Goal: Task Accomplishment & Management: Use online tool/utility

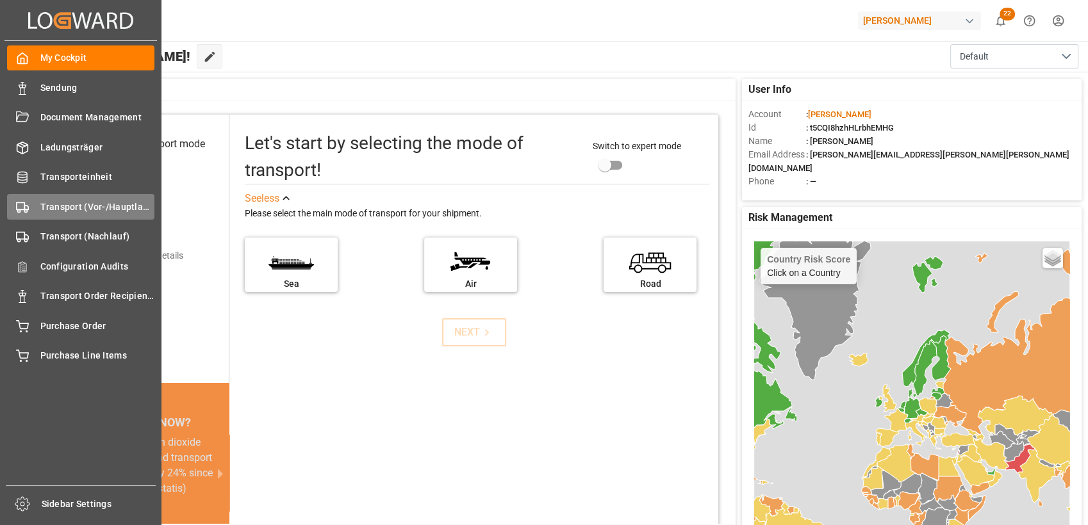
click at [36, 208] on div "Transport (Vor-/Hauptlauf) Transport (Vor-/Hauptlauf)" at bounding box center [80, 206] width 147 height 25
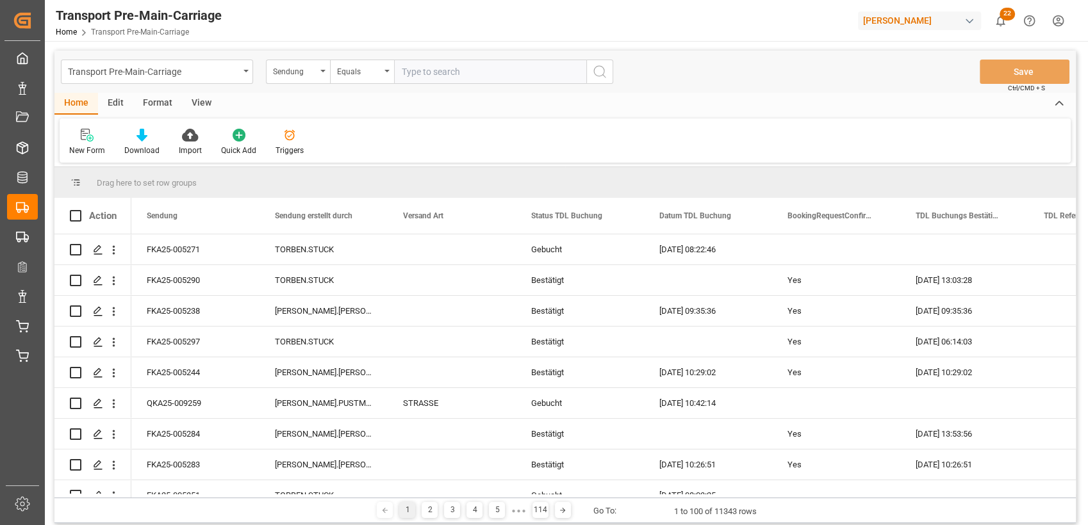
click at [158, 100] on div "Format" at bounding box center [157, 104] width 49 height 22
click at [84, 138] on icon at bounding box center [88, 135] width 12 height 13
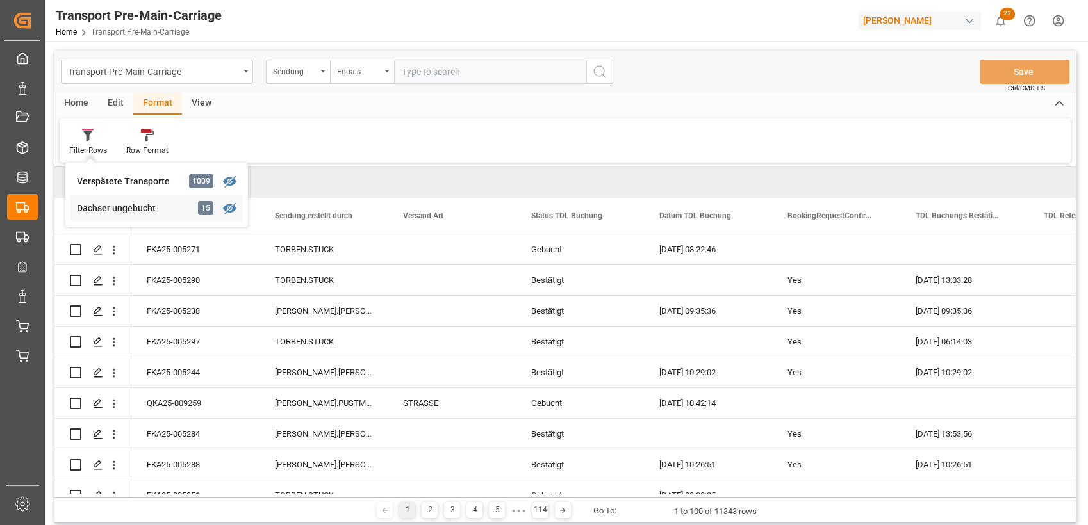
click at [122, 202] on div "Dachser ungebucht" at bounding box center [133, 208] width 112 height 13
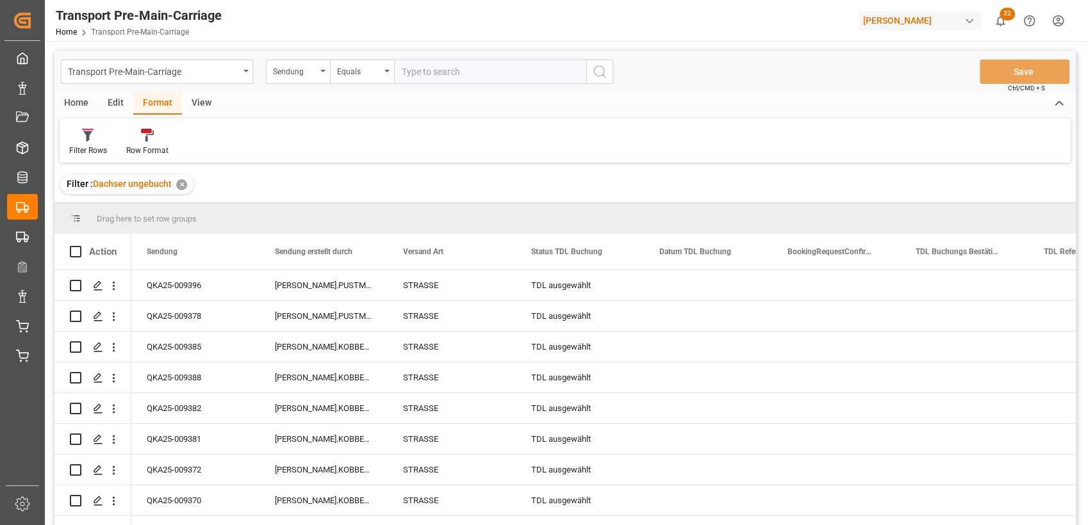
click at [195, 106] on div "View" at bounding box center [201, 104] width 39 height 22
click at [143, 131] on icon at bounding box center [145, 135] width 13 height 13
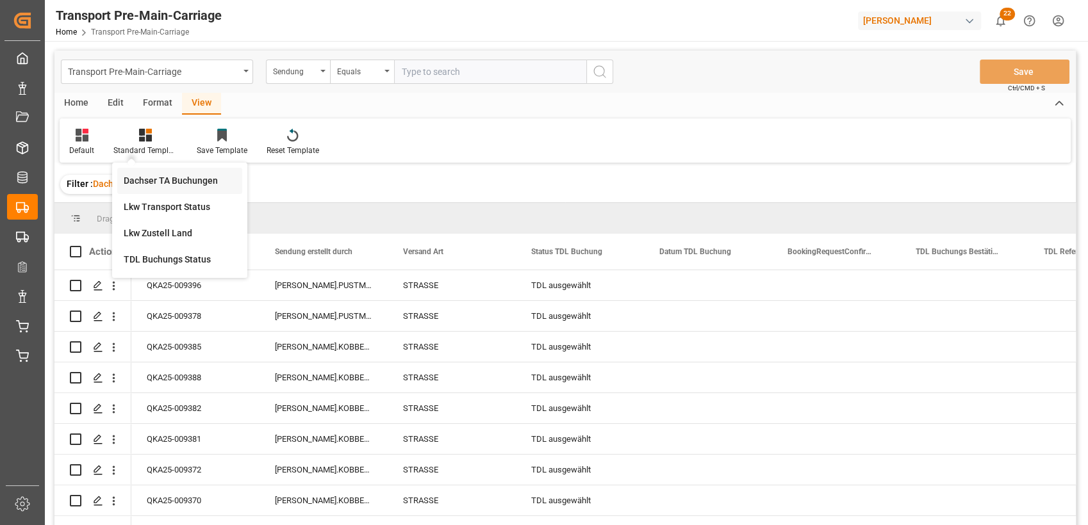
click at [157, 172] on div "Dachser TA Buchungen" at bounding box center [179, 181] width 125 height 26
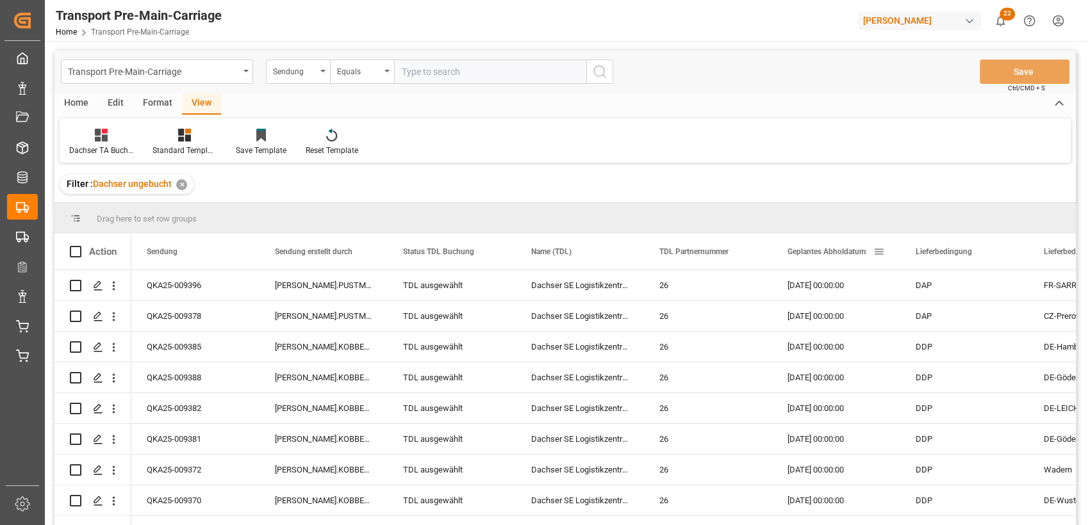
click at [825, 254] on span "Geplantes Abholdatum" at bounding box center [826, 251] width 78 height 9
click at [72, 109] on div "Home" at bounding box center [76, 104] width 44 height 22
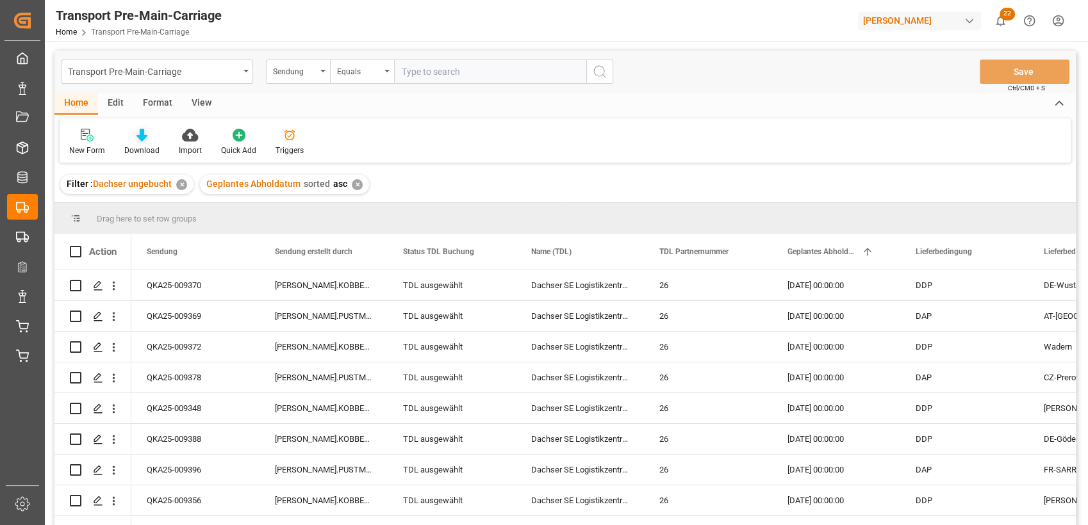
click at [138, 149] on div "Download" at bounding box center [141, 151] width 35 height 12
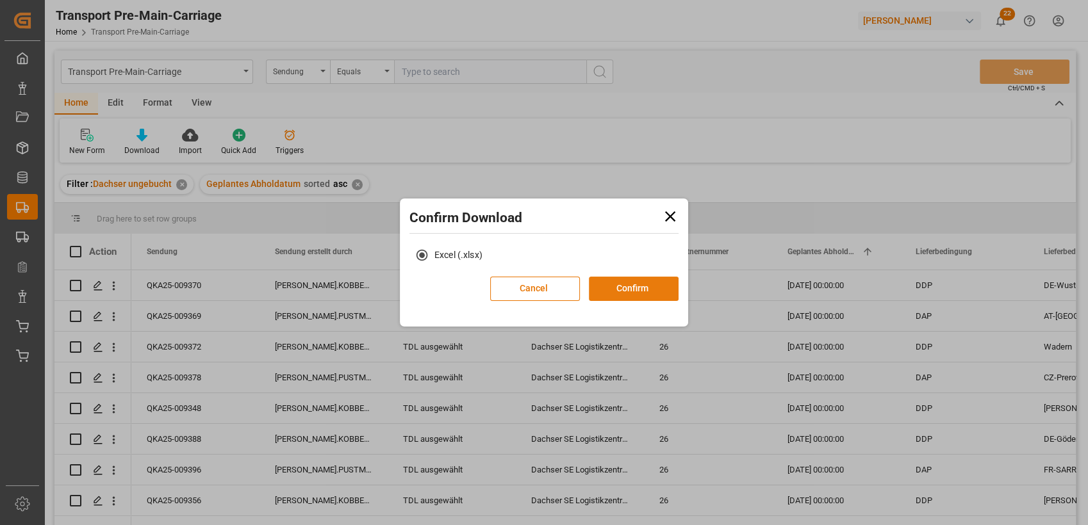
click at [637, 284] on button "Confirm" at bounding box center [634, 289] width 90 height 24
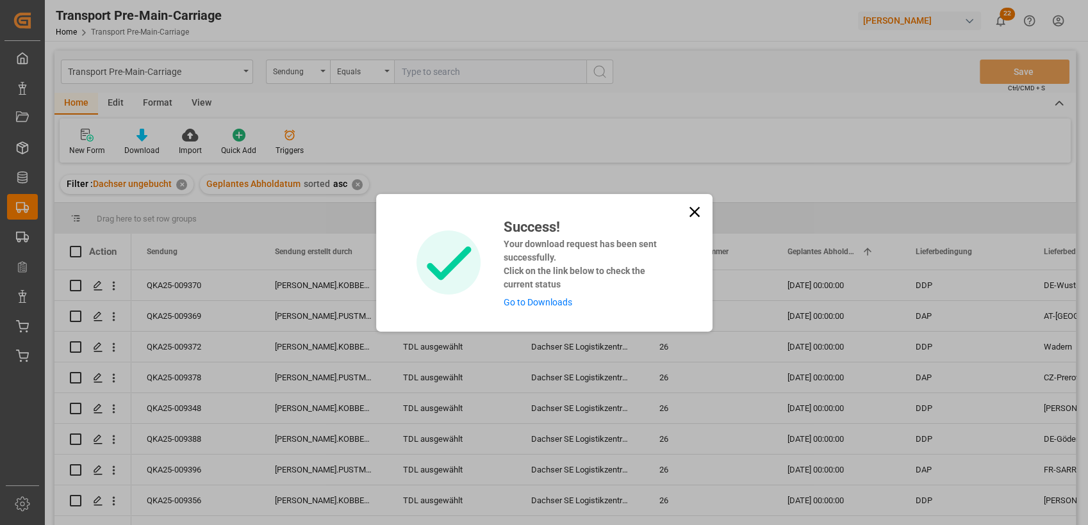
click at [696, 206] on icon at bounding box center [694, 212] width 18 height 18
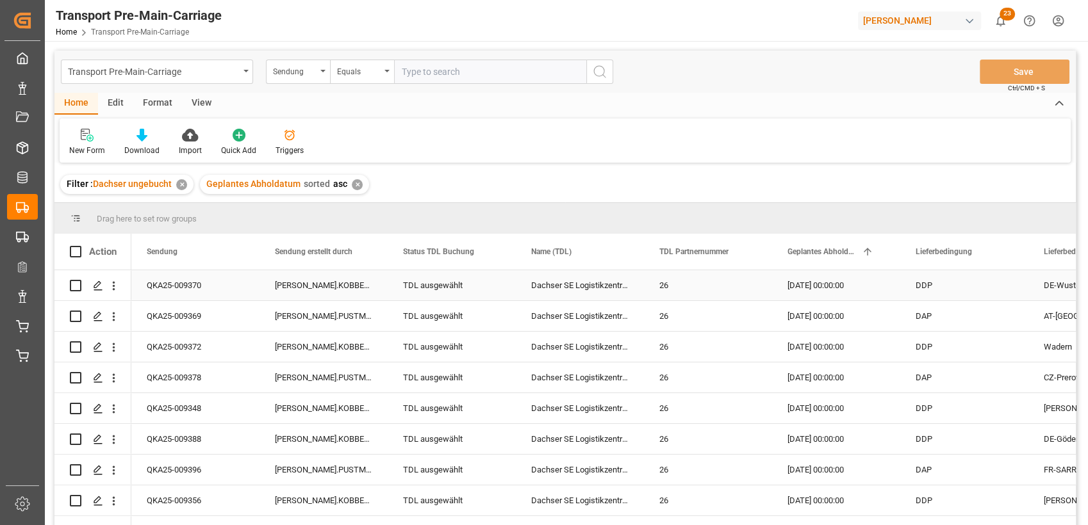
click at [194, 279] on div "QKA25-009370" at bounding box center [195, 285] width 128 height 30
click at [427, 284] on div "TDL ausgewählt" at bounding box center [451, 285] width 97 height 29
click at [493, 293] on icon "open menu" at bounding box center [491, 293] width 15 height 15
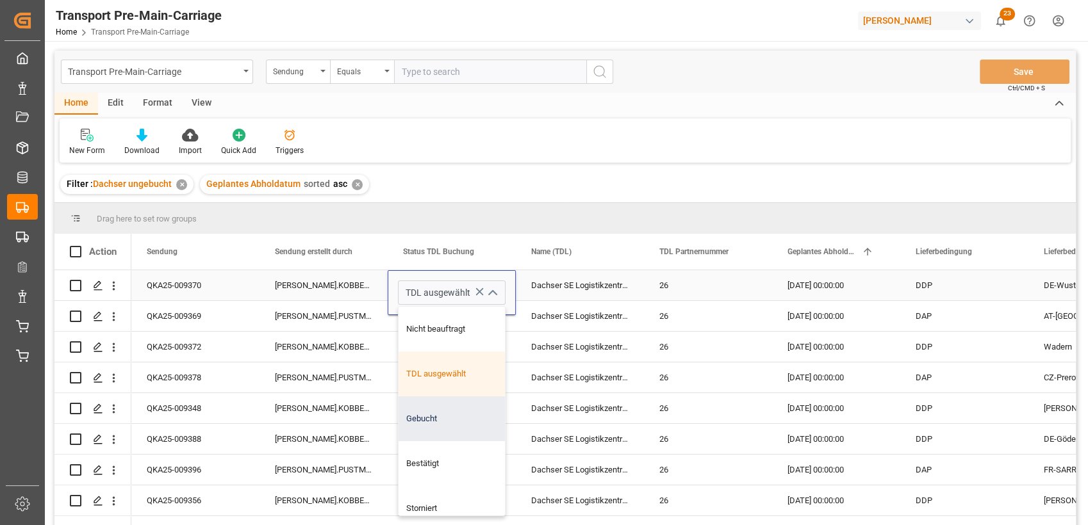
click at [443, 407] on div "Gebucht" at bounding box center [451, 418] width 106 height 45
type input "Gebucht"
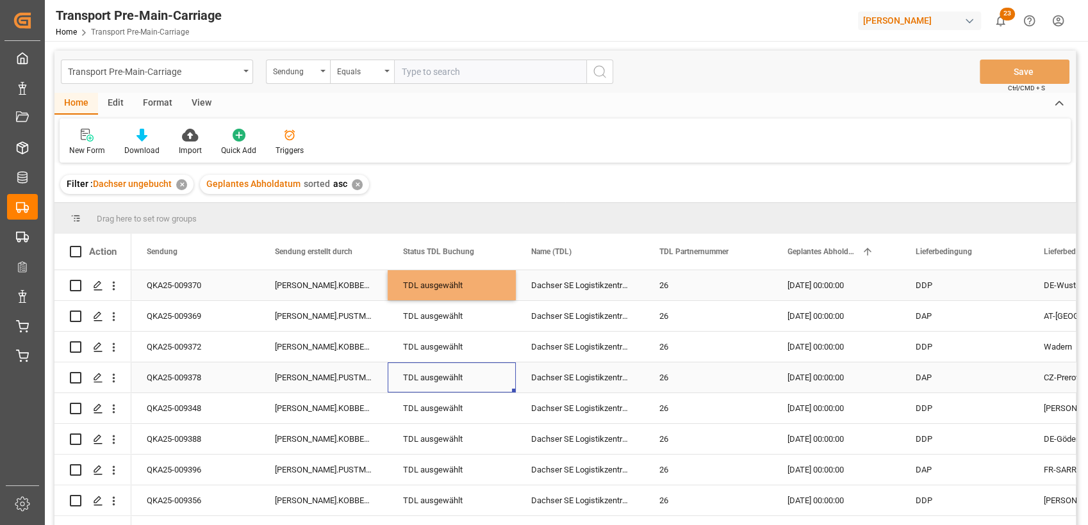
click at [466, 367] on div "TDL ausgewählt" at bounding box center [451, 377] width 97 height 29
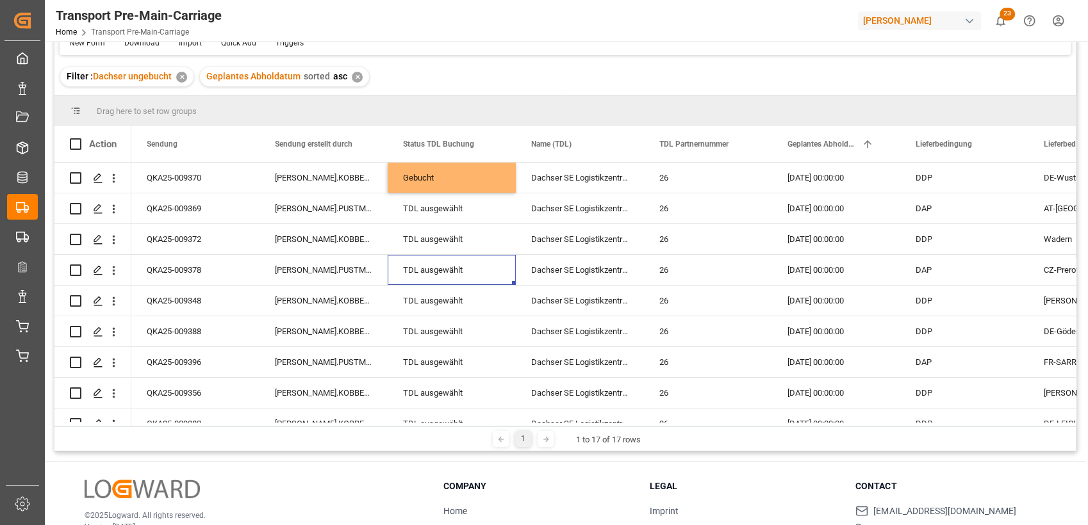
scroll to position [111, 0]
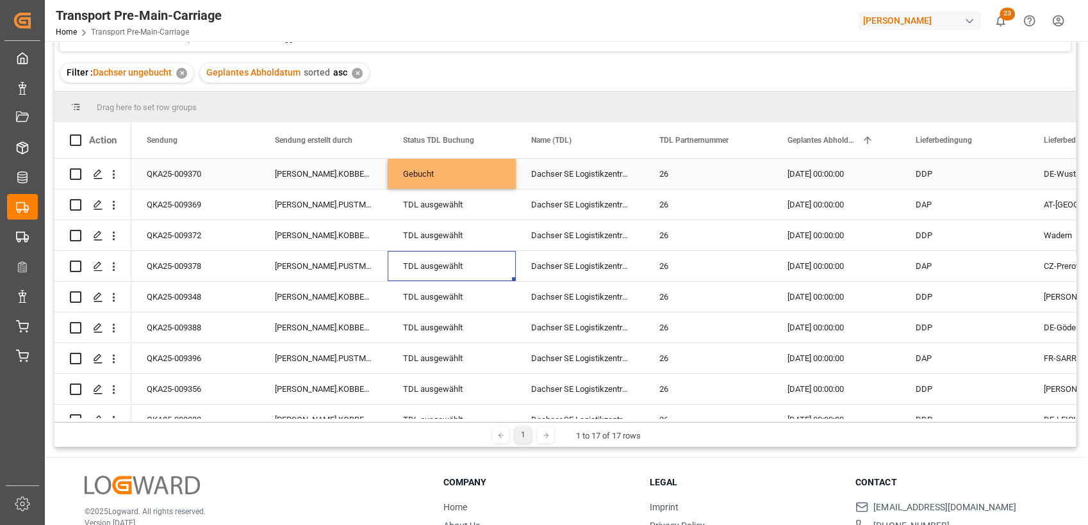
click at [487, 172] on div "Gebucht" at bounding box center [451, 173] width 97 height 29
drag, startPoint x: 513, startPoint y: 186, endPoint x: 476, endPoint y: 363, distance: 180.0
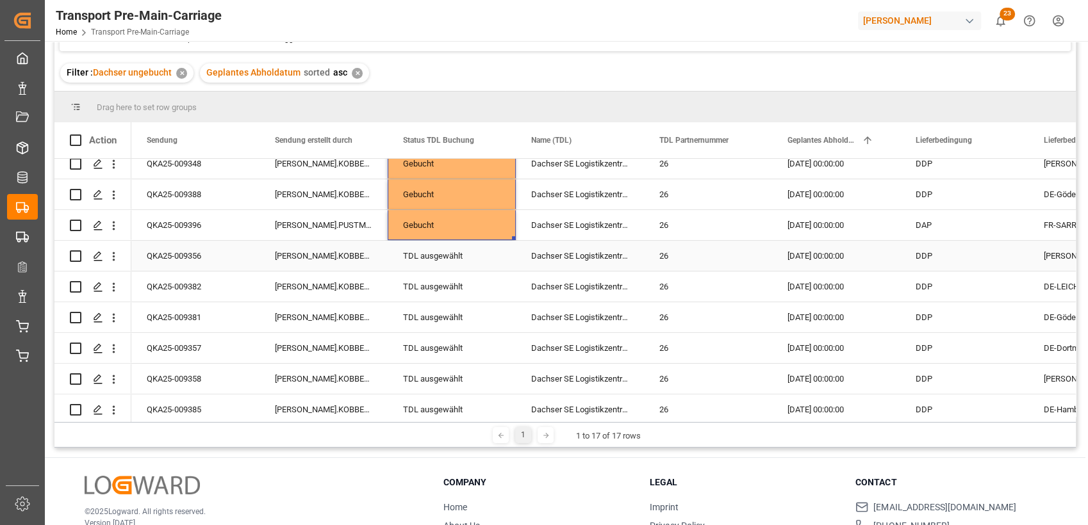
scroll to position [134, 0]
click at [468, 284] on div "TDL ausgewählt" at bounding box center [451, 286] width 97 height 29
click at [494, 294] on icon "open menu" at bounding box center [491, 293] width 15 height 15
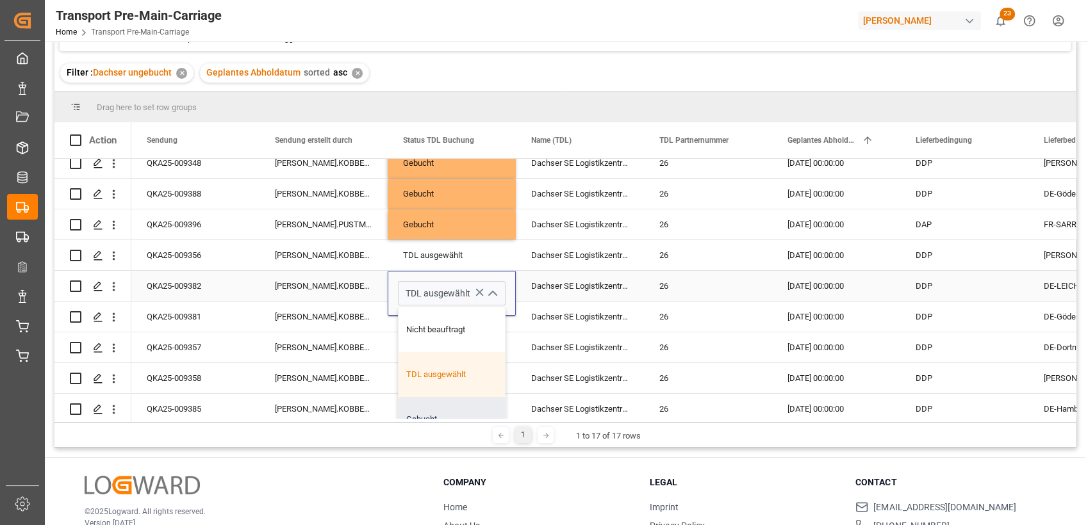
click at [446, 408] on div "Gebucht" at bounding box center [451, 419] width 106 height 45
type input "Gebucht"
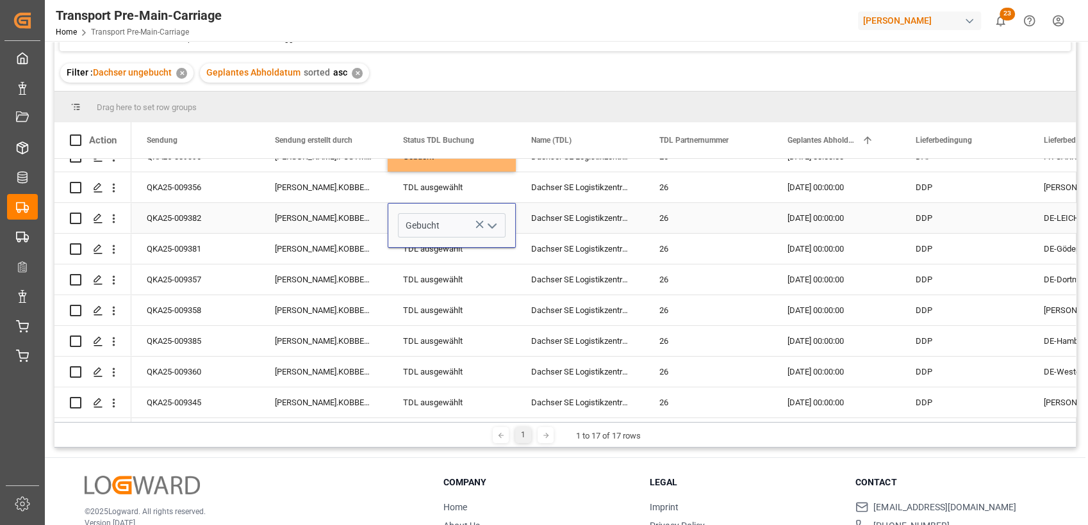
scroll to position [202, 0]
click at [470, 270] on div "TDL ausgewählt" at bounding box center [451, 279] width 97 height 29
click at [454, 214] on div "Gebucht" at bounding box center [451, 217] width 97 height 29
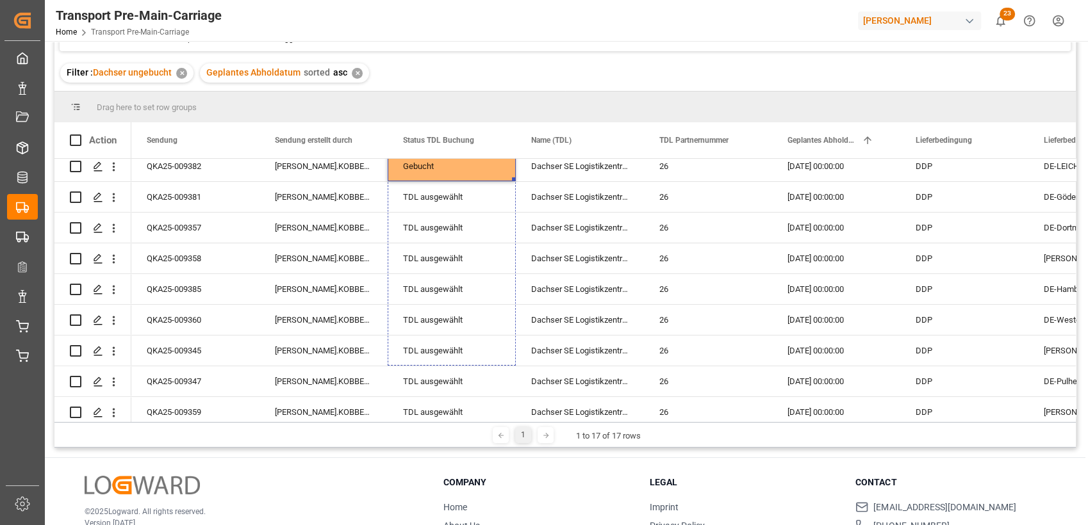
scroll to position [266, 0]
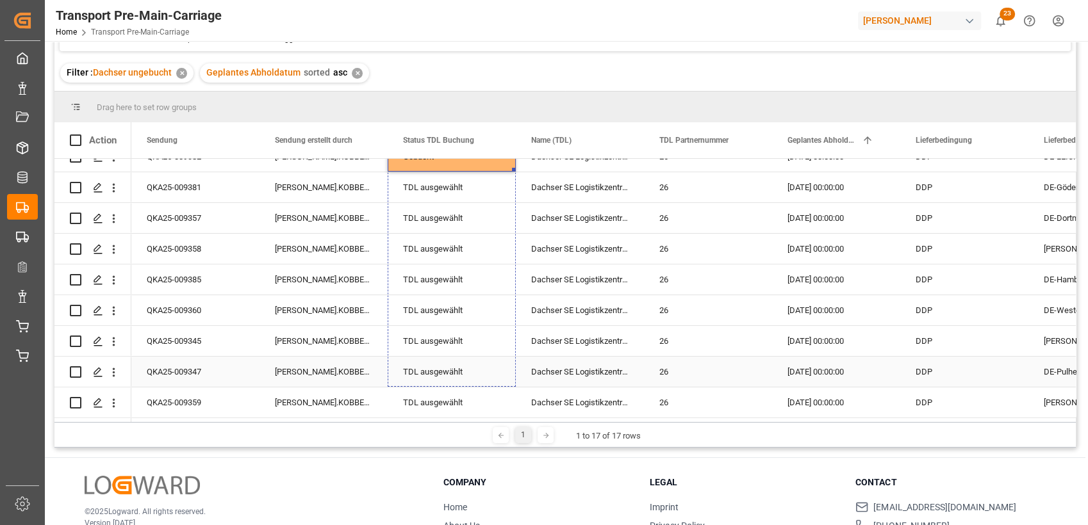
drag, startPoint x: 513, startPoint y: 229, endPoint x: 466, endPoint y: 370, distance: 149.1
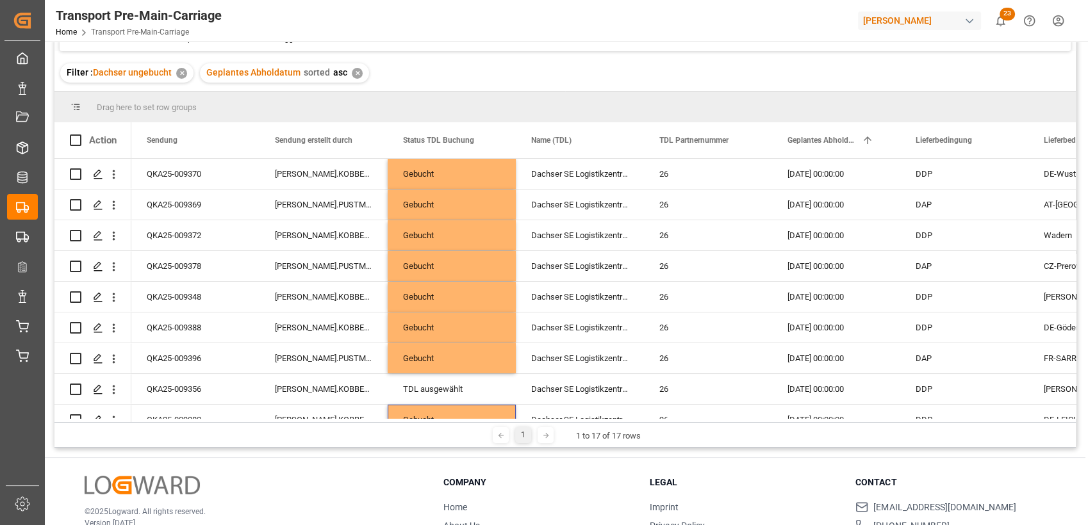
scroll to position [0, 0]
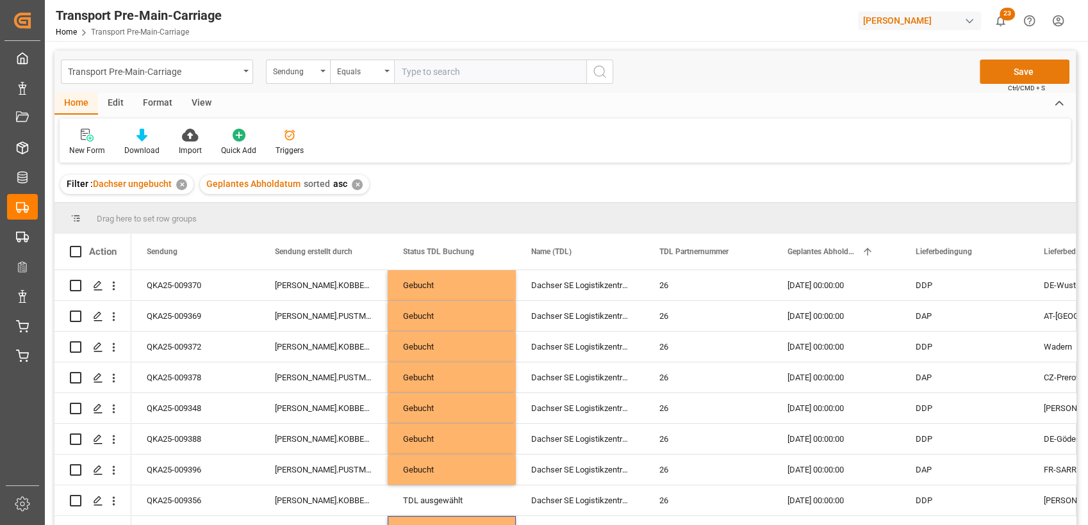
click at [1029, 69] on button "Save" at bounding box center [1024, 72] width 90 height 24
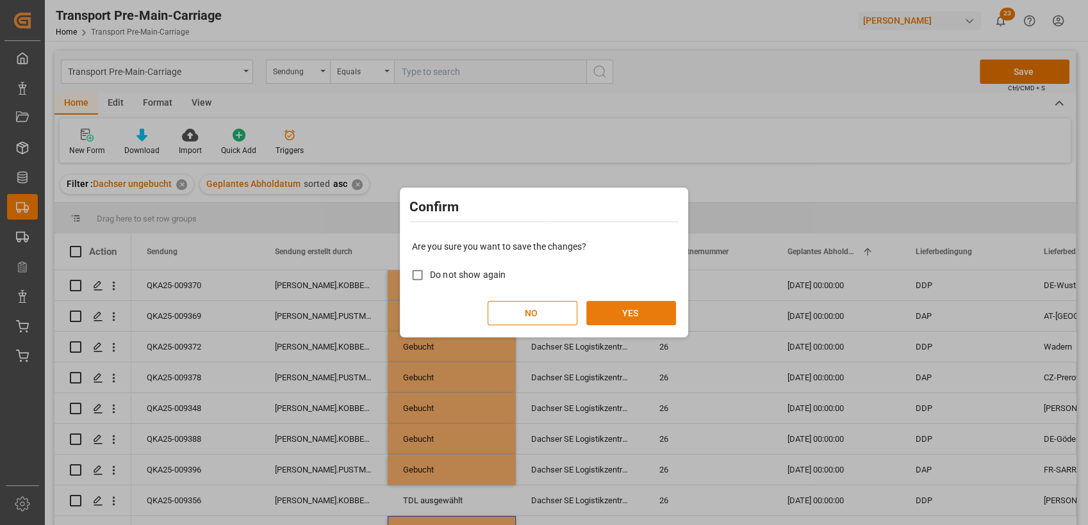
click at [627, 314] on button "YES" at bounding box center [631, 313] width 90 height 24
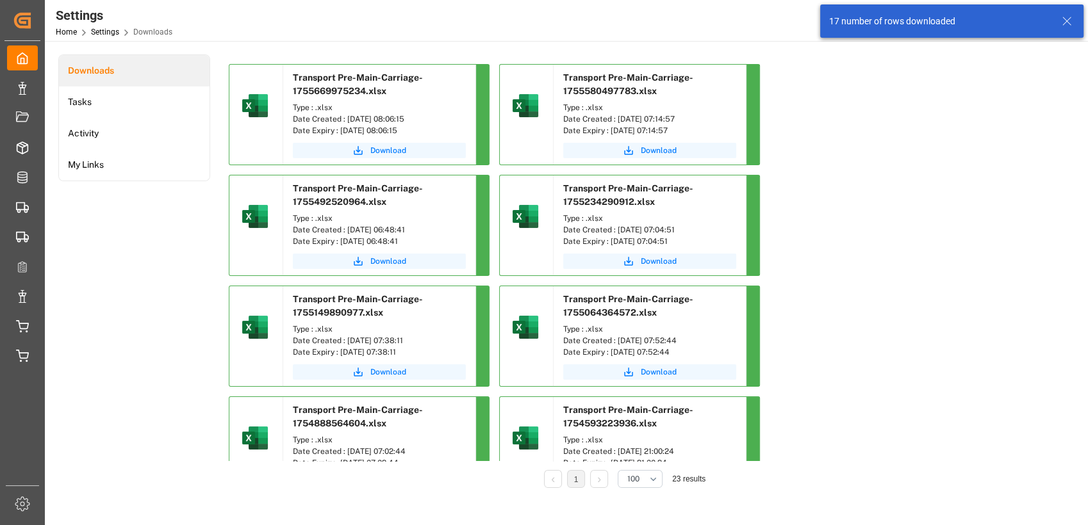
click at [1062, 20] on icon at bounding box center [1066, 20] width 15 height 15
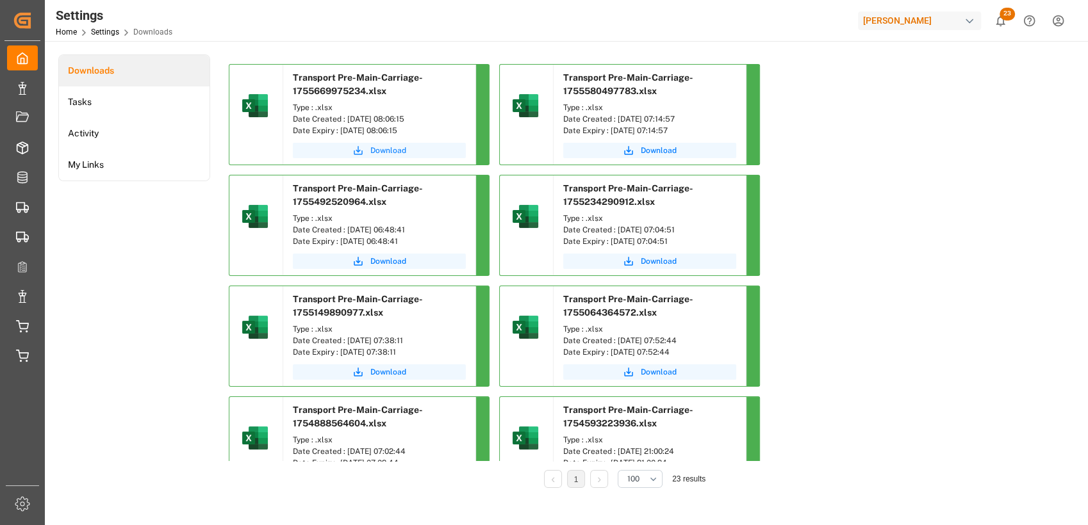
click at [388, 150] on span "Download" at bounding box center [388, 151] width 36 height 12
